Goal: Task Accomplishment & Management: Use online tool/utility

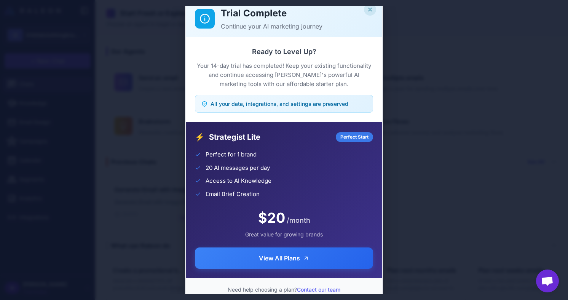
click at [370, 10] on icon "Close" at bounding box center [370, 9] width 6 height 6
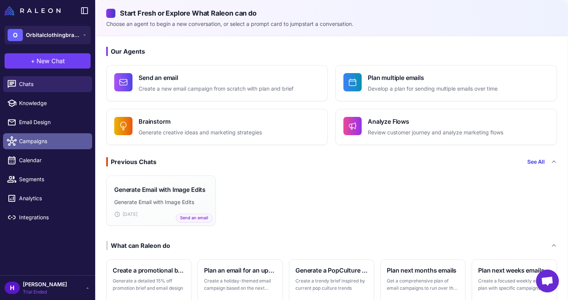
click at [40, 142] on span "Campaigns" at bounding box center [52, 141] width 67 height 8
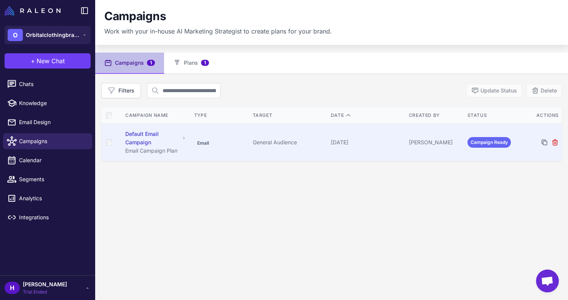
click at [222, 146] on td "Email" at bounding box center [220, 142] width 59 height 38
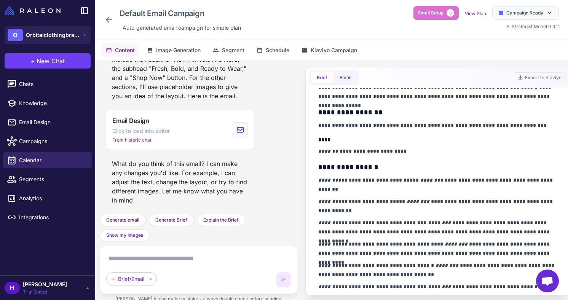
scroll to position [466, 0]
